Goal: Ask a question

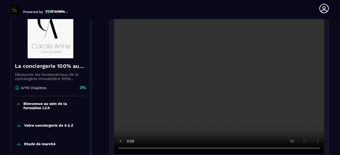
scroll to position [82, 0]
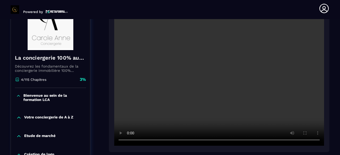
click at [185, 106] on video at bounding box center [219, 76] width 210 height 140
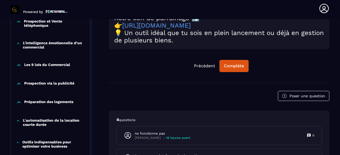
scroll to position [427, 0]
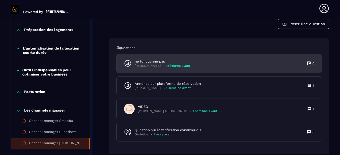
click at [215, 61] on div "ne fonctionne pas [PERSON_NAME] - 16 heures avant 0" at bounding box center [219, 63] width 205 height 18
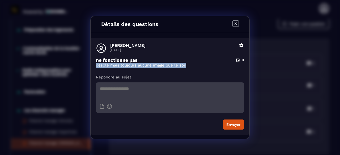
drag, startPoint x: 96, startPoint y: 65, endPoint x: 196, endPoint y: 65, distance: 100.1
click at [196, 65] on p "desolé mais toujours aucune image que le son" at bounding box center [170, 65] width 148 height 5
copy p "desolé mais toujours aucune image que le son"
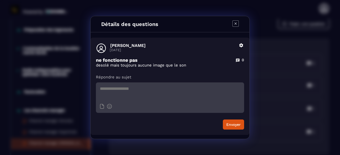
click at [234, 24] on icon "Modal window" at bounding box center [235, 23] width 6 height 6
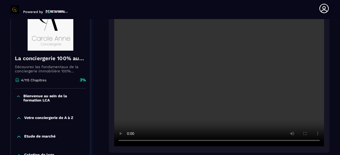
scroll to position [82, 0]
